Goal: Ask a question

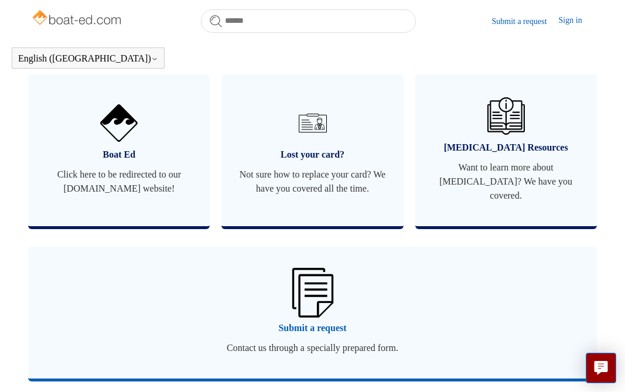
scroll to position [764, 0]
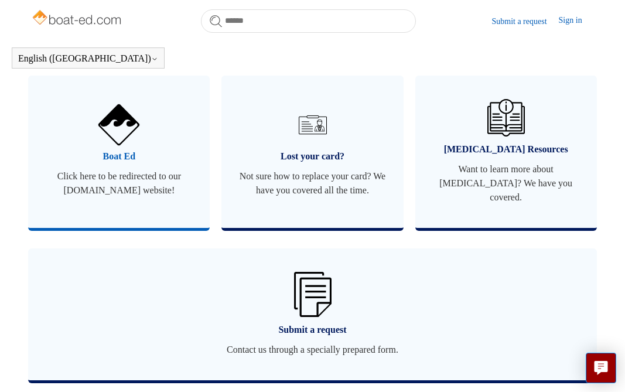
click at [134, 163] on span "Boat Ed" at bounding box center [119, 156] width 146 height 14
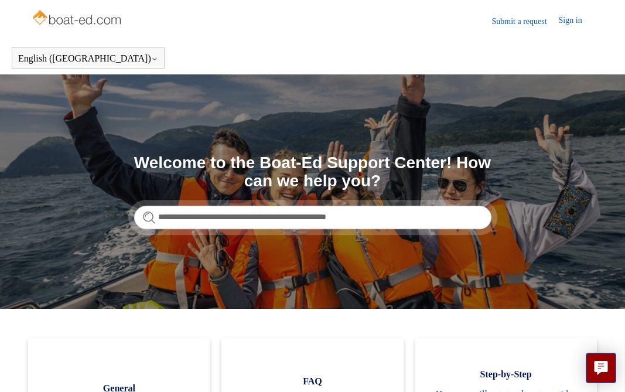
type input "**********"
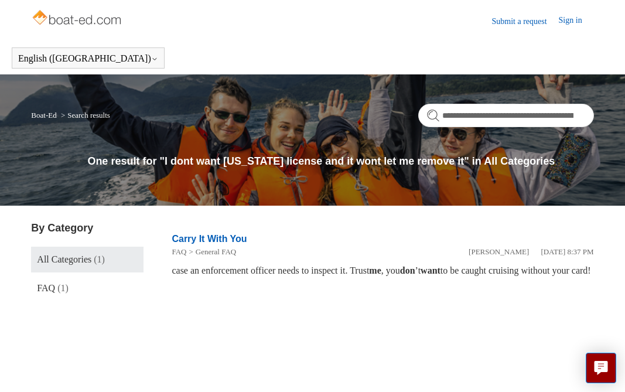
click at [43, 15] on img at bounding box center [77, 18] width 93 height 23
